Goal: Task Accomplishment & Management: Use online tool/utility

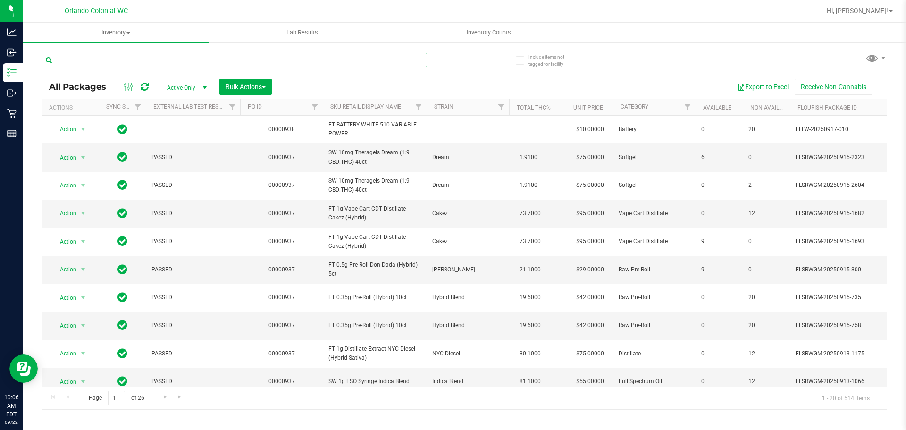
click at [214, 60] on input "text" at bounding box center [235, 60] width 386 height 14
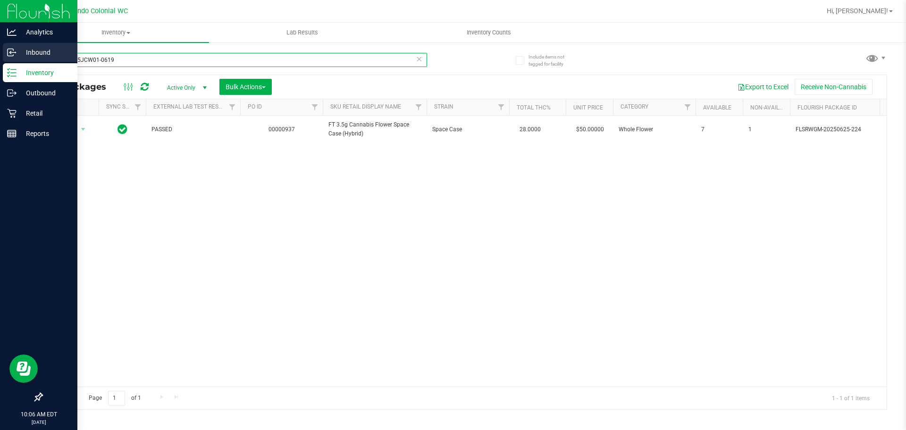
type input "W-JUN25JCW01-0619"
click at [12, 50] on icon at bounding box center [11, 52] width 9 height 9
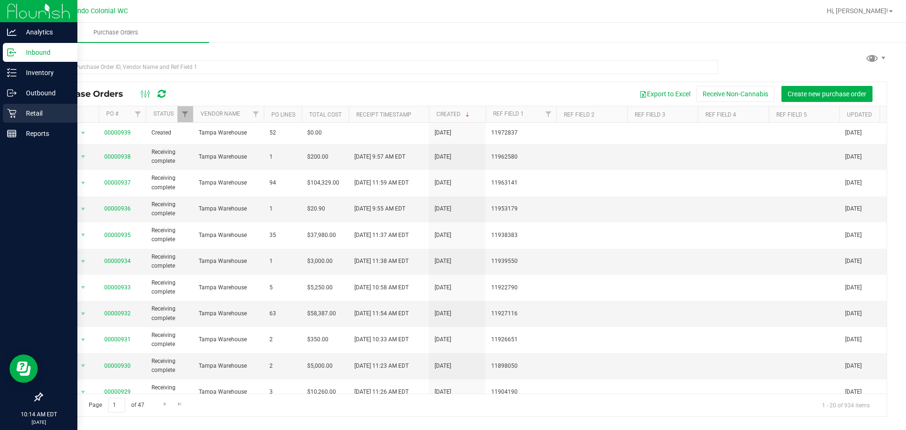
click at [39, 113] on p "Retail" at bounding box center [45, 113] width 57 height 11
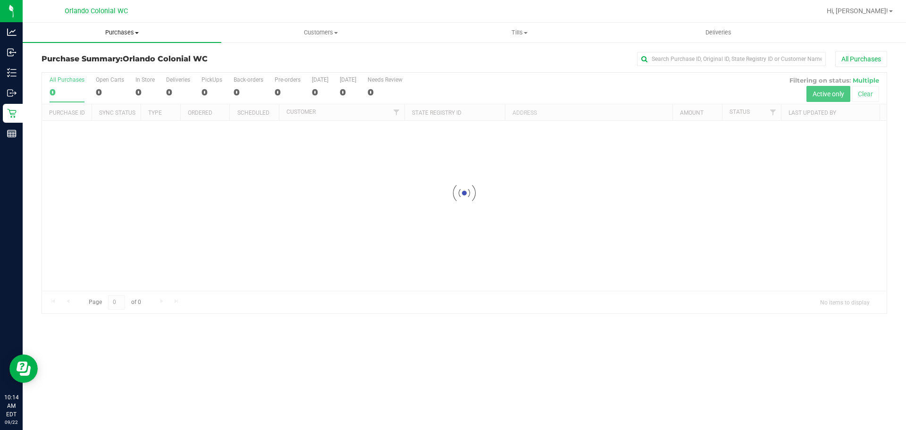
click at [126, 34] on span "Purchases" at bounding box center [122, 32] width 199 height 8
click at [73, 68] on span "Fulfillment" at bounding box center [52, 68] width 59 height 8
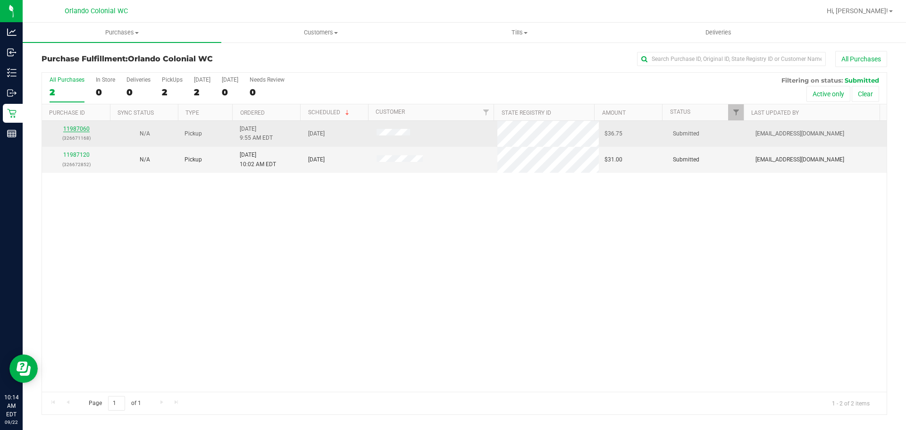
click at [85, 127] on link "11987060" at bounding box center [76, 129] width 26 height 7
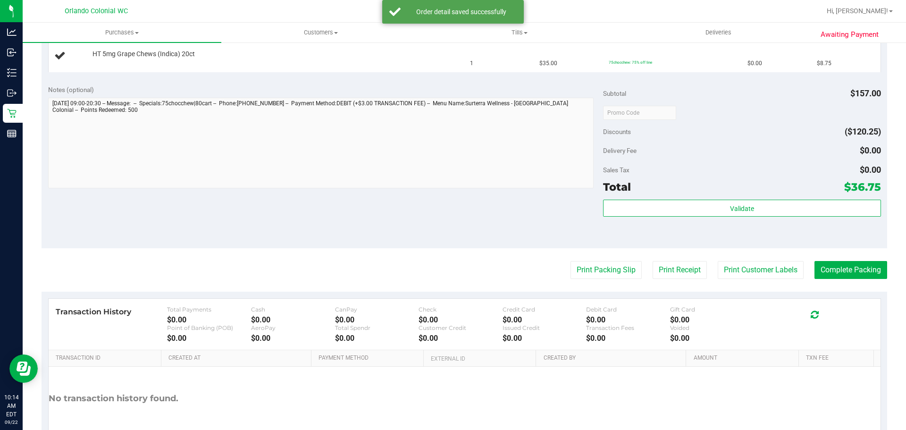
scroll to position [438, 0]
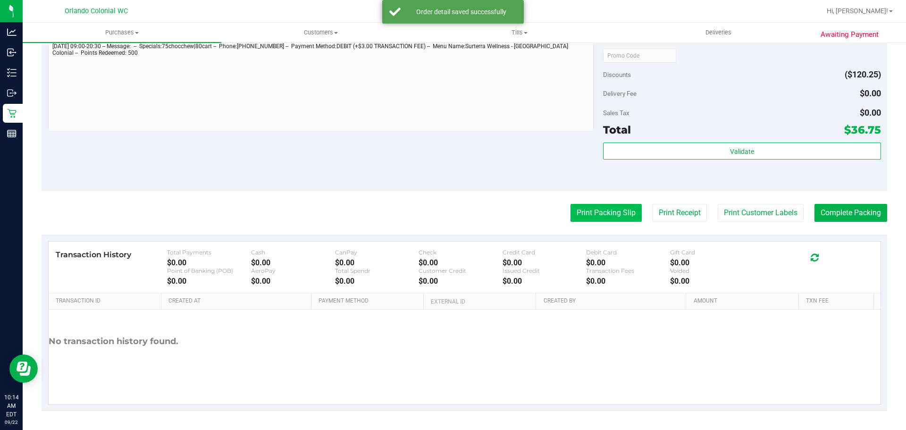
click at [614, 213] on button "Print Packing Slip" at bounding box center [606, 213] width 71 height 18
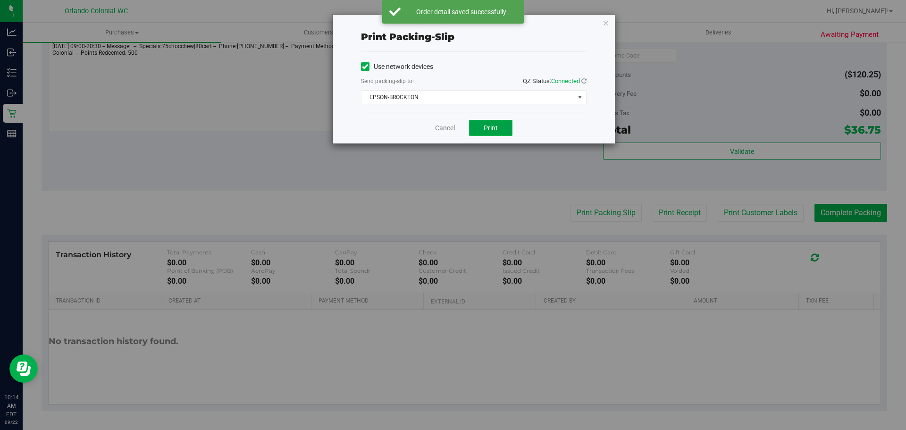
click at [496, 133] on button "Print" at bounding box center [490, 128] width 43 height 16
click at [491, 134] on button "Print" at bounding box center [490, 128] width 43 height 16
click at [451, 126] on link "Cancel" at bounding box center [445, 128] width 20 height 10
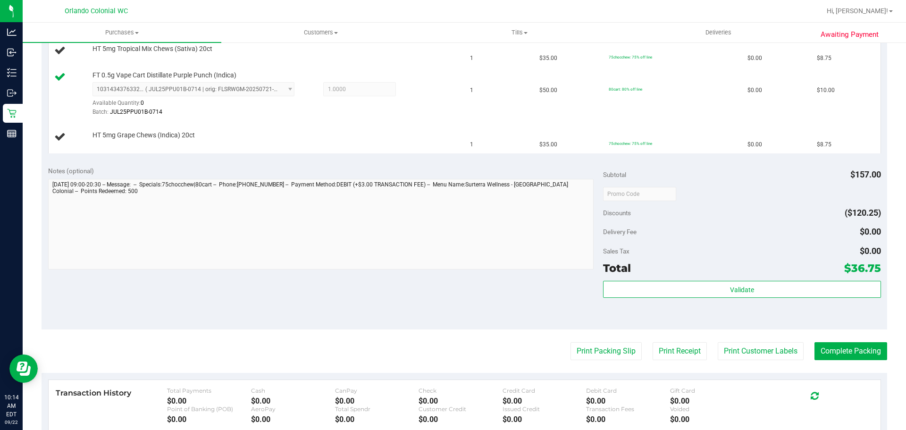
scroll to position [0, 0]
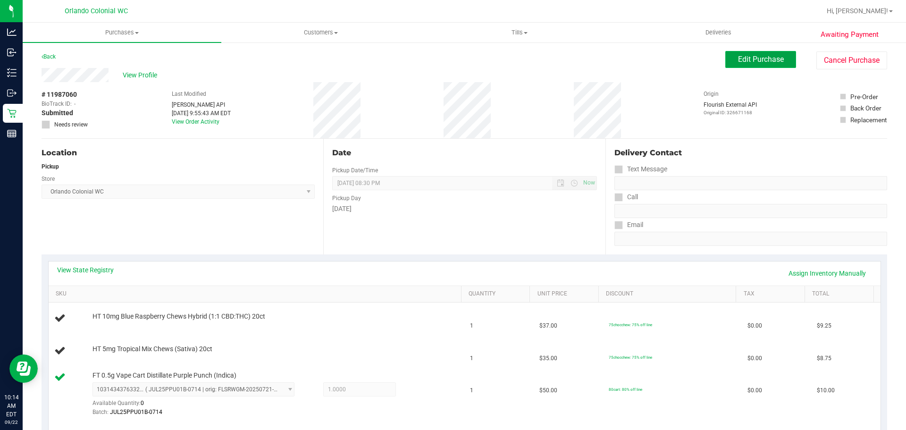
click at [756, 63] on span "Edit Purchase" at bounding box center [761, 59] width 46 height 9
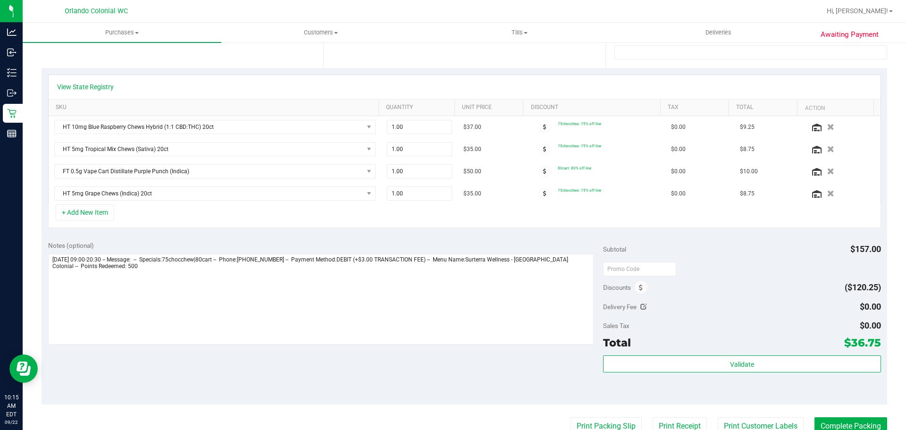
scroll to position [236, 0]
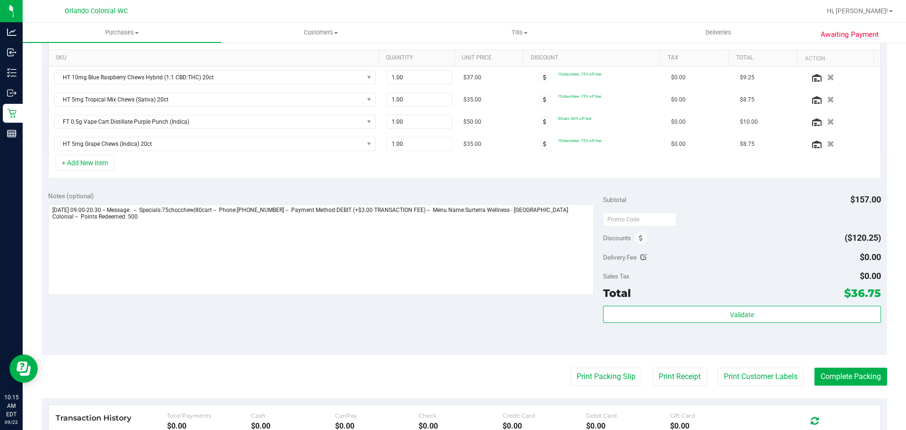
click at [646, 240] on div "Discounts ($120.25)" at bounding box center [742, 237] width 278 height 17
click at [641, 237] on span at bounding box center [641, 237] width 13 height 13
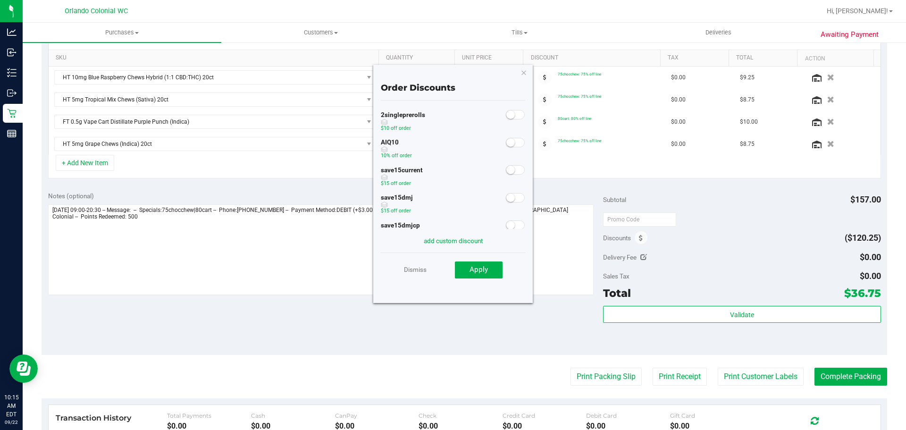
click at [497, 140] on div "AIQ10 10% off order" at bounding box center [453, 150] width 144 height 28
click at [506, 141] on small at bounding box center [510, 142] width 8 height 8
drag, startPoint x: 488, startPoint y: 285, endPoint x: 492, endPoint y: 269, distance: 16.0
click at [488, 281] on div "Dismiss Apply" at bounding box center [453, 268] width 144 height 33
click at [492, 269] on button "Apply" at bounding box center [479, 269] width 48 height 17
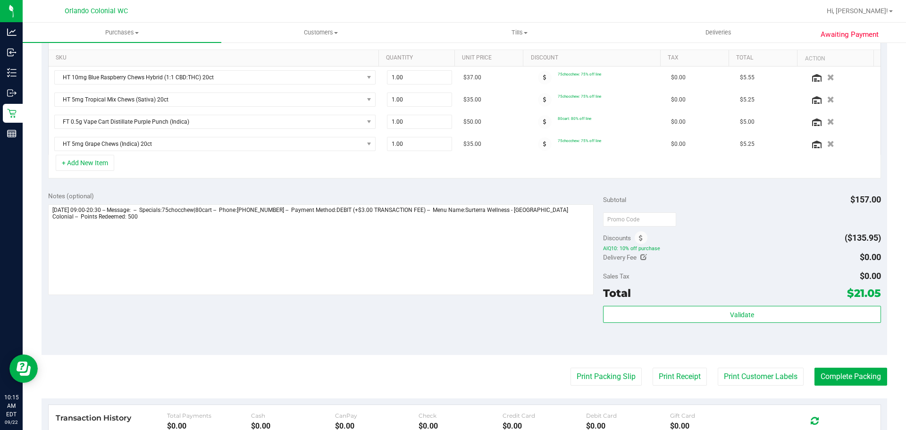
scroll to position [0, 0]
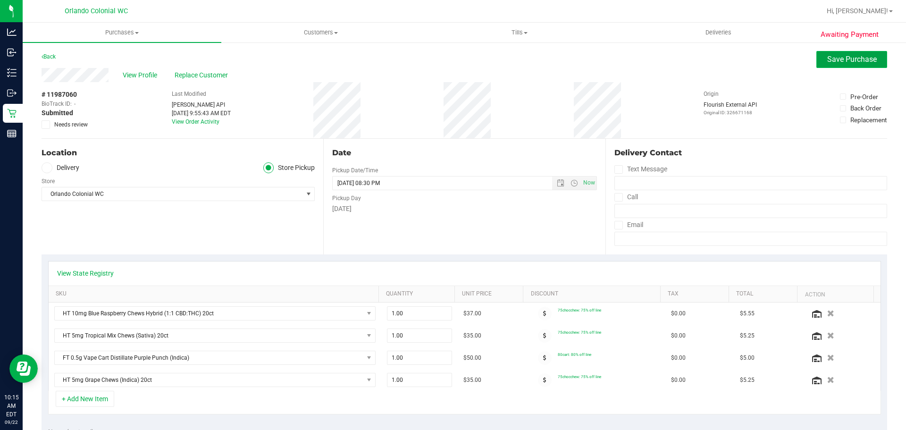
click at [858, 60] on span "Save Purchase" at bounding box center [852, 59] width 50 height 9
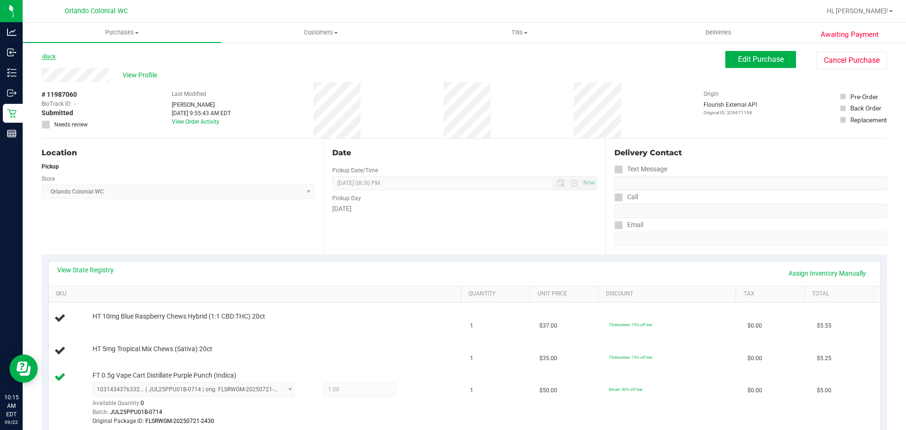
click at [53, 57] on link "Back" at bounding box center [49, 56] width 14 height 7
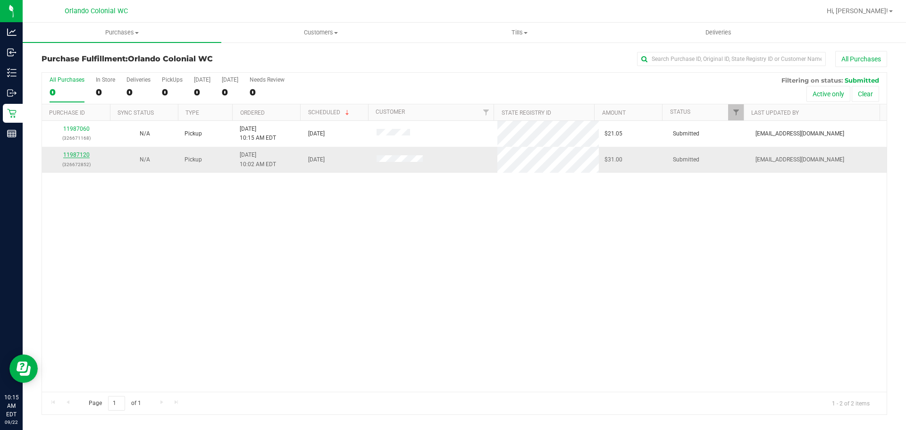
click at [83, 155] on link "11987120" at bounding box center [76, 154] width 26 height 7
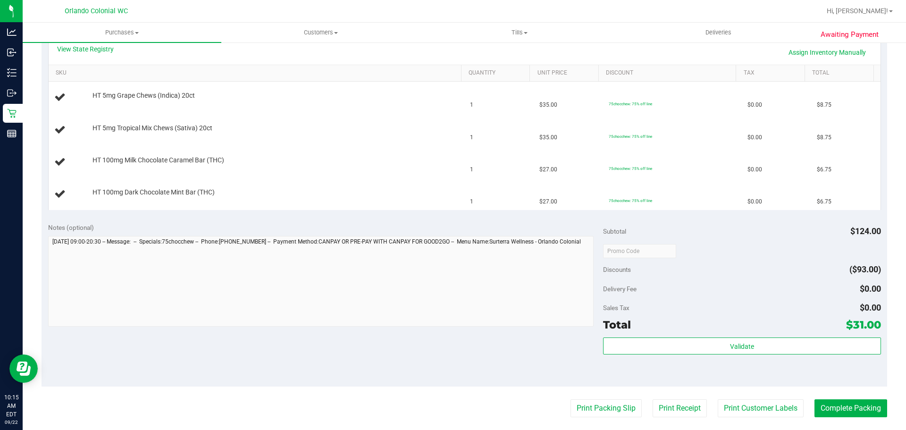
scroll to position [225, 0]
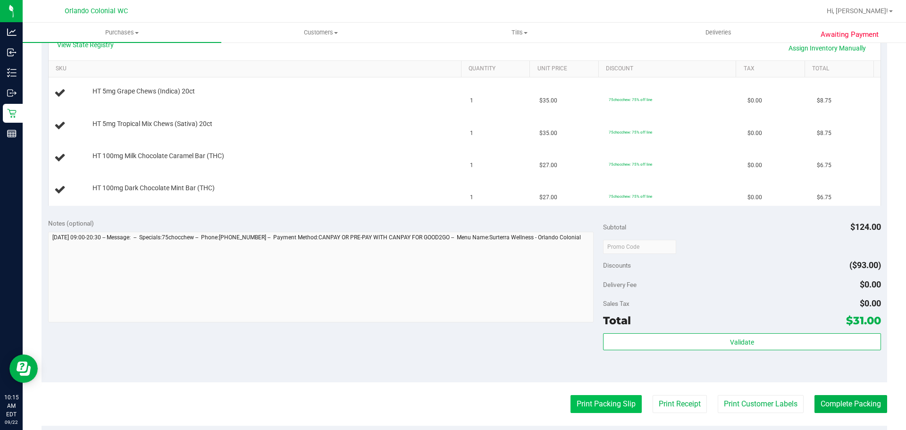
click at [578, 402] on button "Print Packing Slip" at bounding box center [606, 404] width 71 height 18
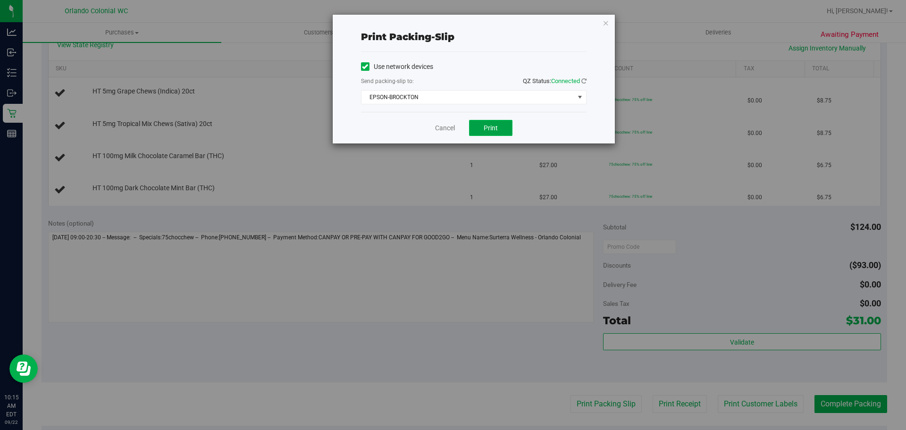
click at [497, 120] on button "Print" at bounding box center [490, 128] width 43 height 16
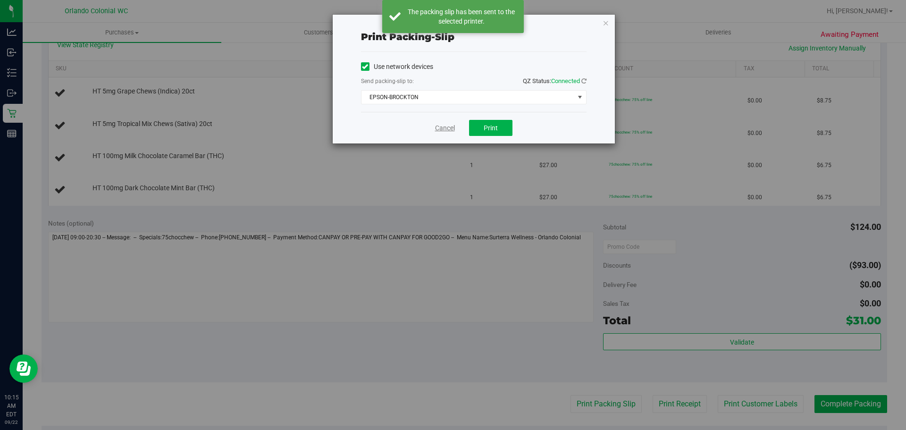
click at [437, 126] on link "Cancel" at bounding box center [445, 128] width 20 height 10
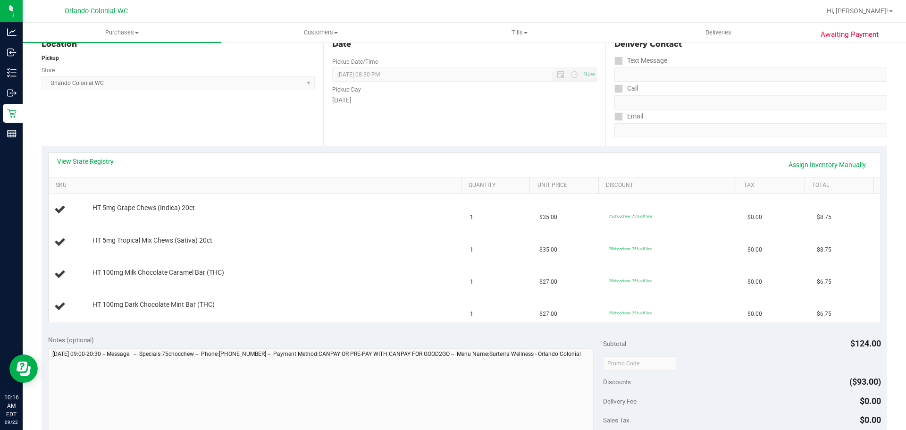
scroll to position [0, 0]
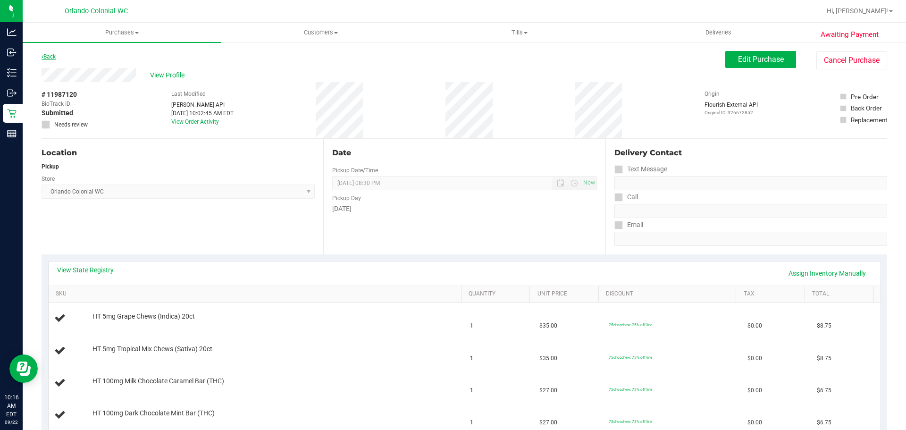
click at [54, 57] on link "Back" at bounding box center [49, 56] width 14 height 7
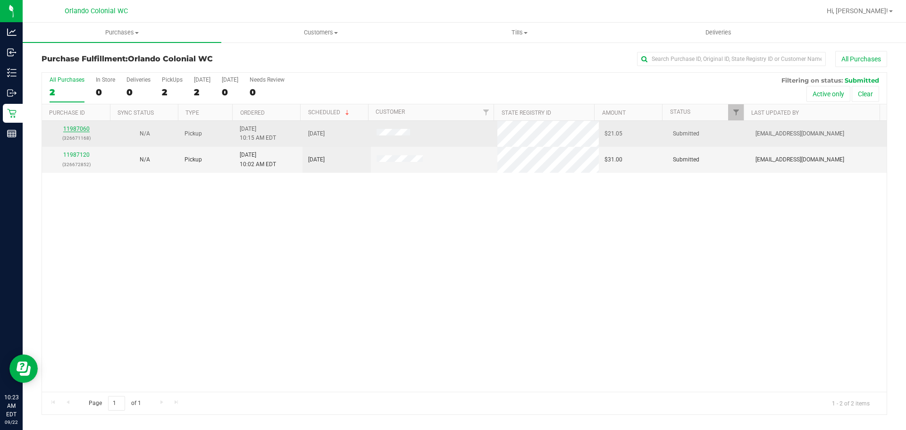
click at [76, 126] on link "11987060" at bounding box center [76, 129] width 26 height 7
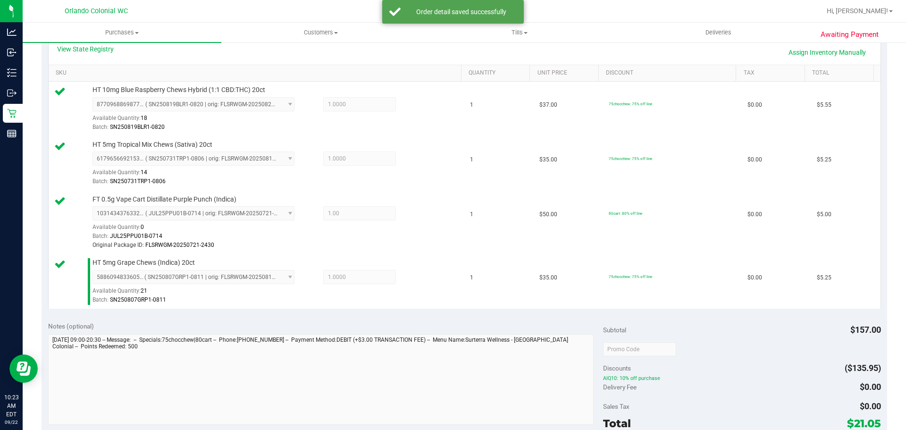
scroll to position [514, 0]
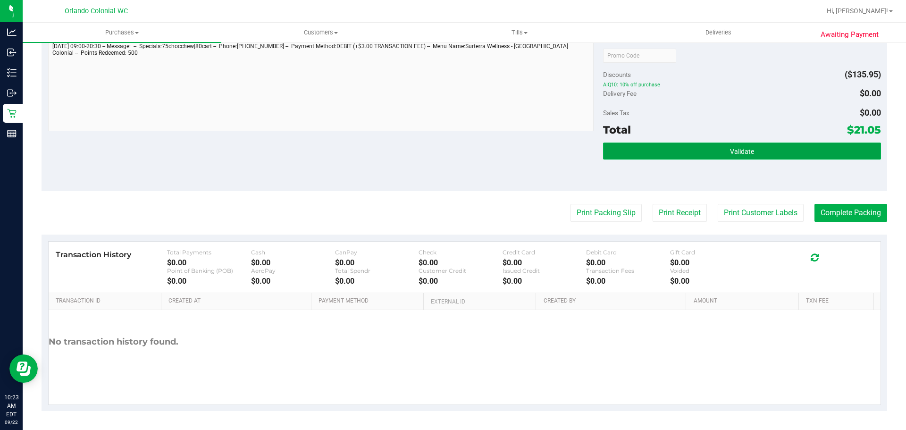
click at [737, 150] on span "Validate" at bounding box center [742, 152] width 24 height 8
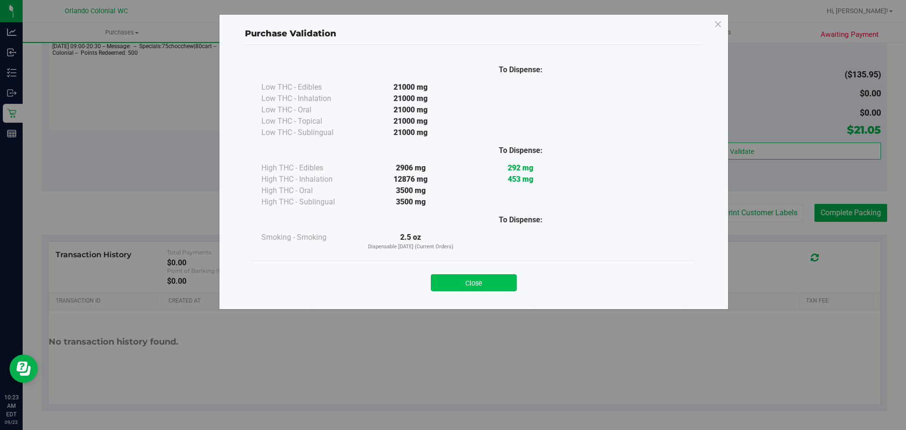
click at [476, 284] on button "Close" at bounding box center [474, 282] width 86 height 17
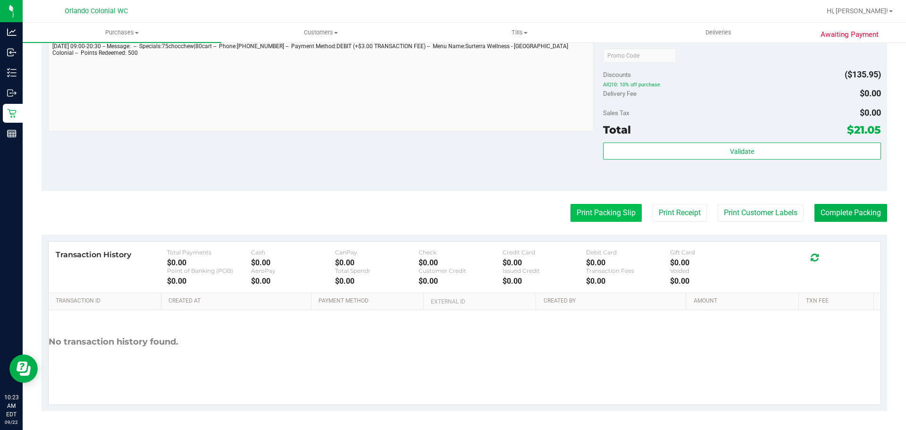
click at [601, 206] on button "Print Packing Slip" at bounding box center [606, 213] width 71 height 18
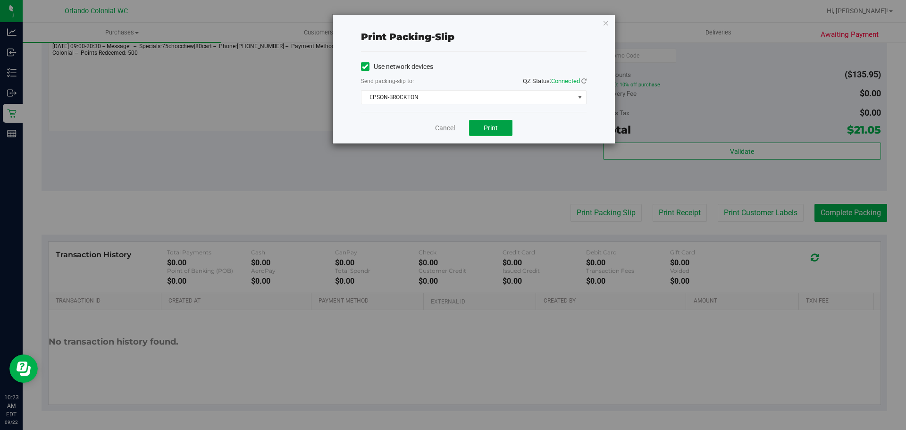
click at [491, 125] on span "Print" at bounding box center [491, 128] width 14 height 8
click at [447, 128] on link "Cancel" at bounding box center [445, 128] width 20 height 10
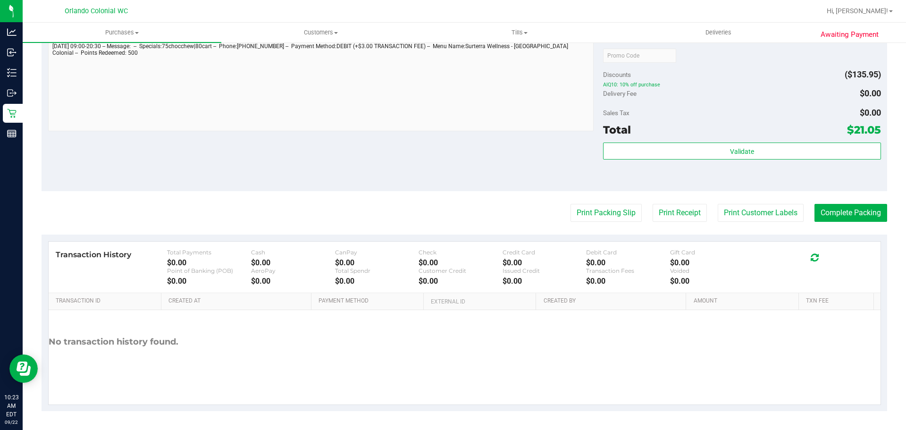
click at [853, 214] on button "Complete Packing" at bounding box center [851, 213] width 73 height 18
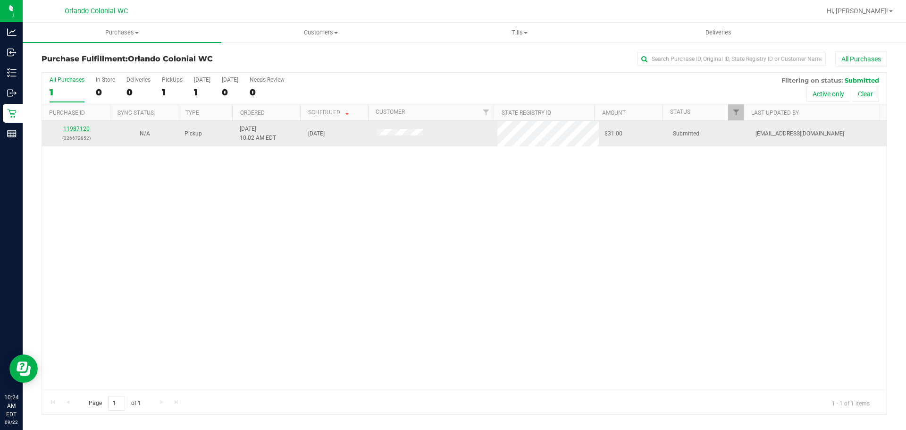
click at [73, 130] on link "11987120" at bounding box center [76, 129] width 26 height 7
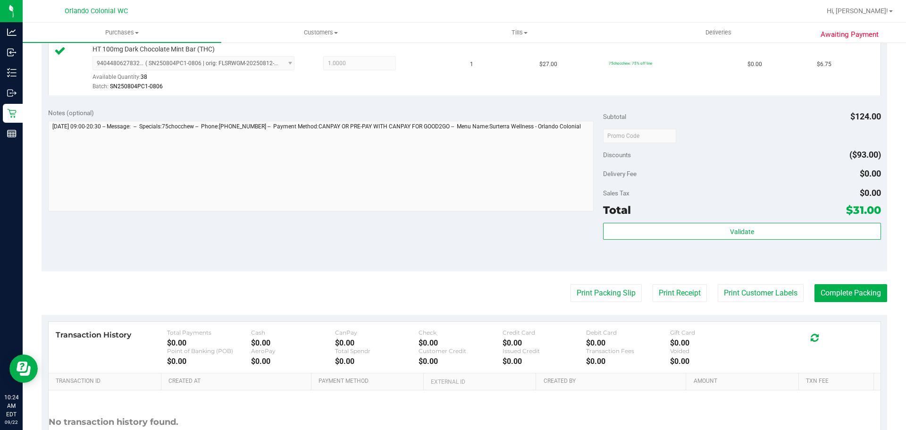
scroll to position [441, 0]
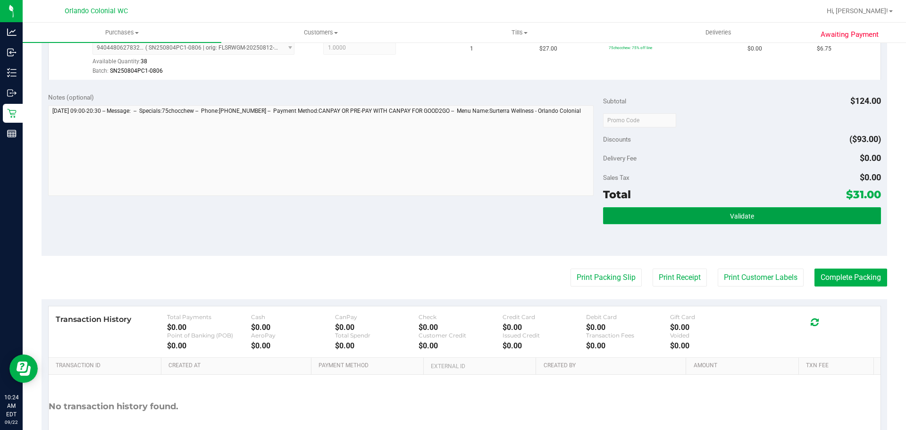
click at [724, 208] on button "Validate" at bounding box center [742, 215] width 278 height 17
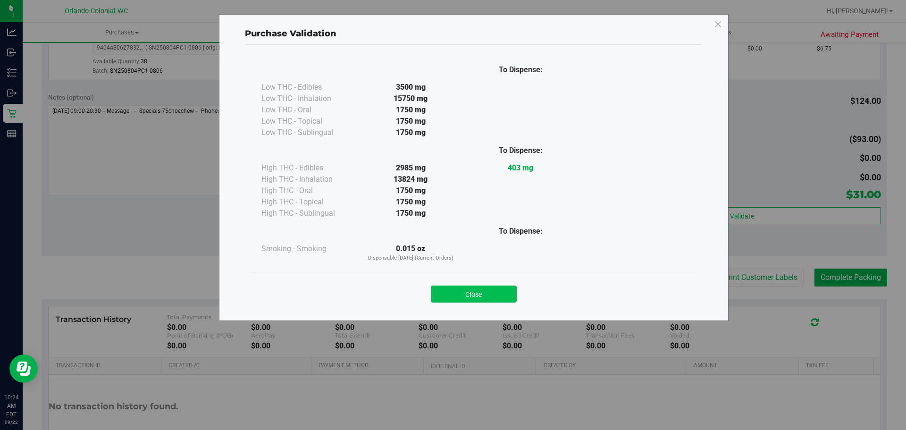
click at [484, 302] on button "Close" at bounding box center [474, 294] width 86 height 17
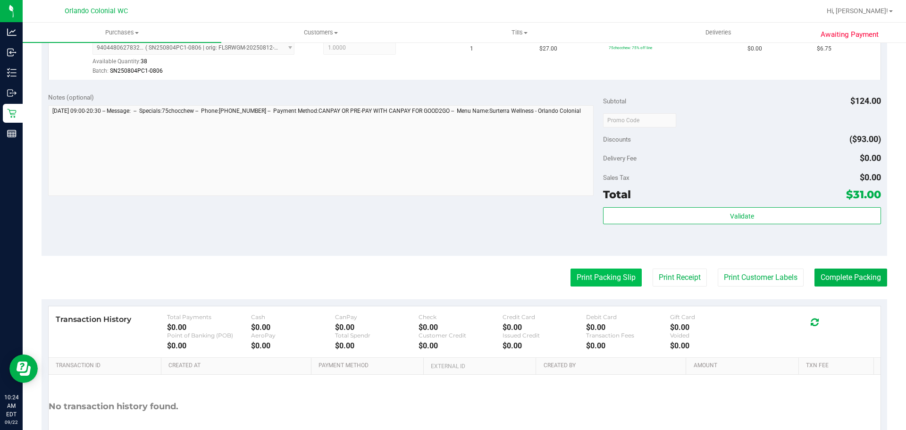
click at [571, 278] on button "Print Packing Slip" at bounding box center [606, 278] width 71 height 18
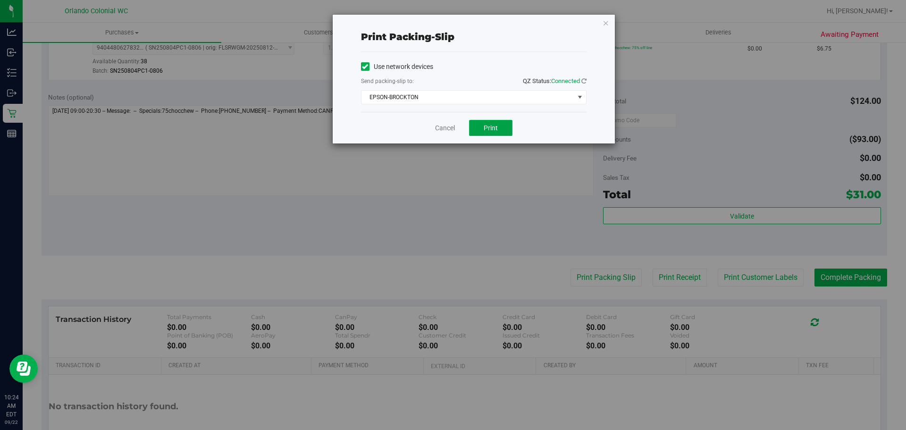
click at [493, 120] on button "Print" at bounding box center [490, 128] width 43 height 16
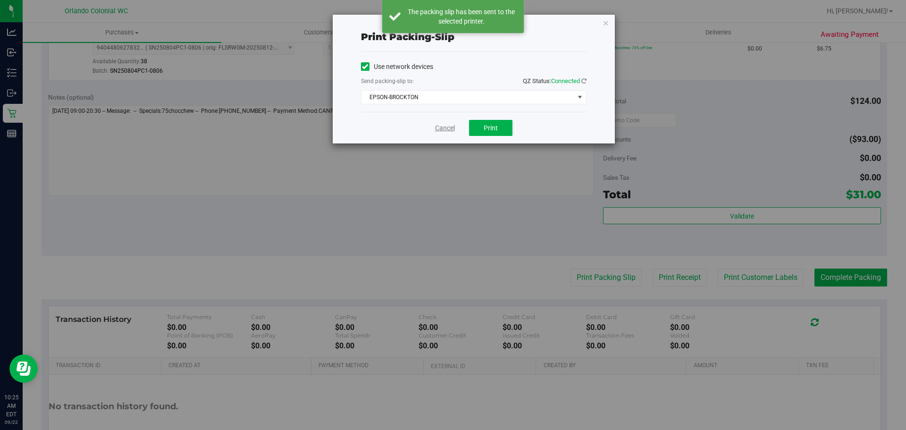
click at [444, 129] on link "Cancel" at bounding box center [445, 128] width 20 height 10
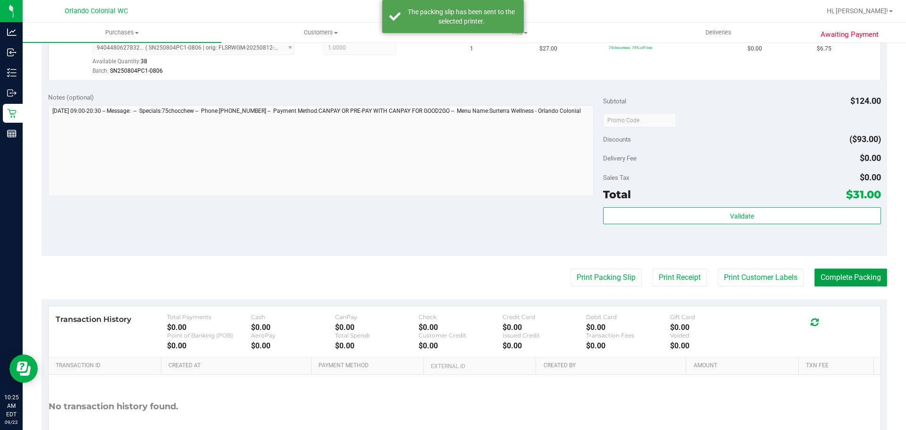
click at [837, 271] on button "Complete Packing" at bounding box center [851, 278] width 73 height 18
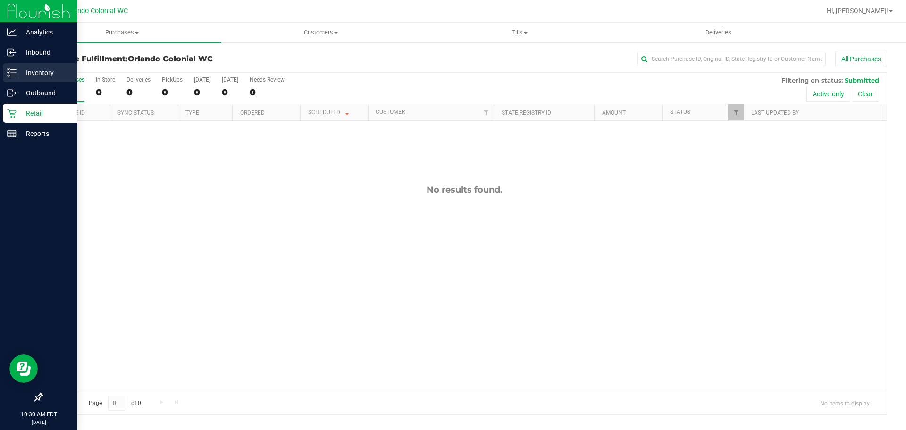
click at [19, 73] on p "Inventory" at bounding box center [45, 72] width 57 height 11
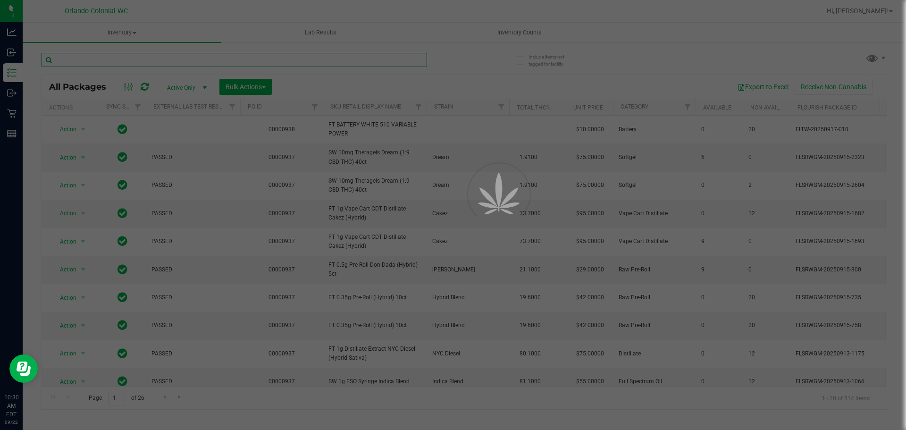
click at [163, 57] on input "text" at bounding box center [235, 60] width 386 height 14
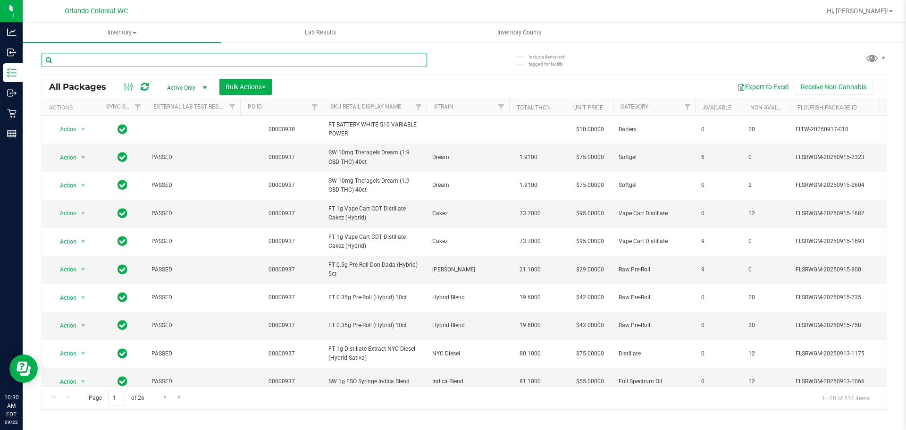
paste input "FT 1g Vape Cart Distillate Jealousy (Hybrid)"
type input "FT 1g Vape Cart Distillate Jealousy (Hybrid)"
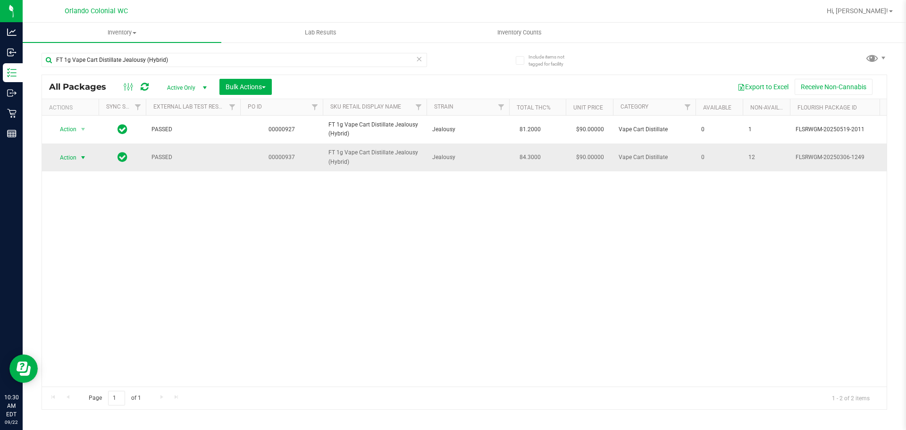
click at [66, 153] on span "Action" at bounding box center [63, 157] width 25 height 13
click at [94, 262] on li "Unlock package" at bounding box center [82, 269] width 60 height 14
